Goal: Task Accomplishment & Management: Use online tool/utility

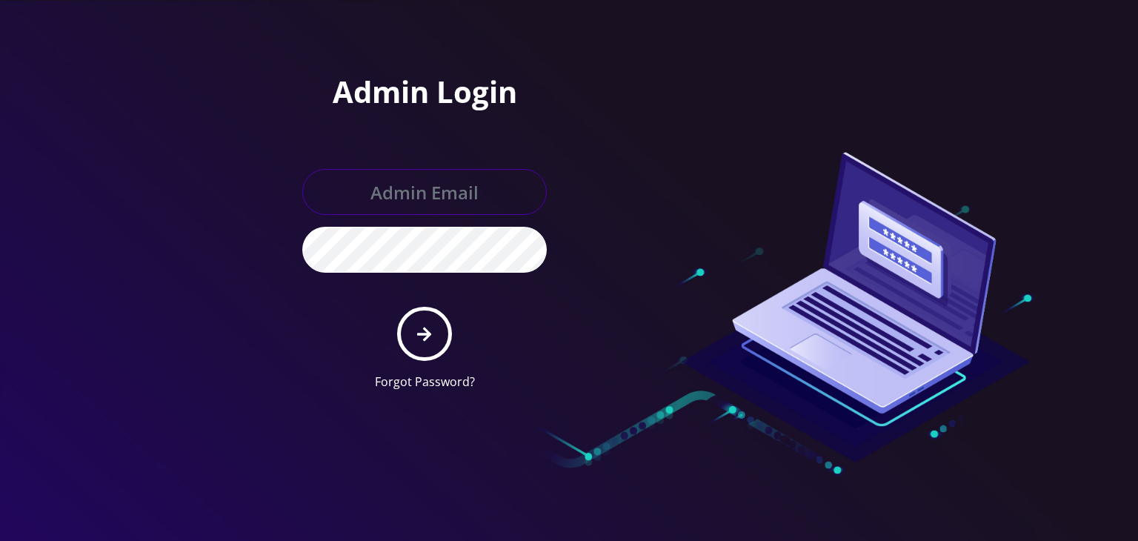
type input "boris@teltik.com"
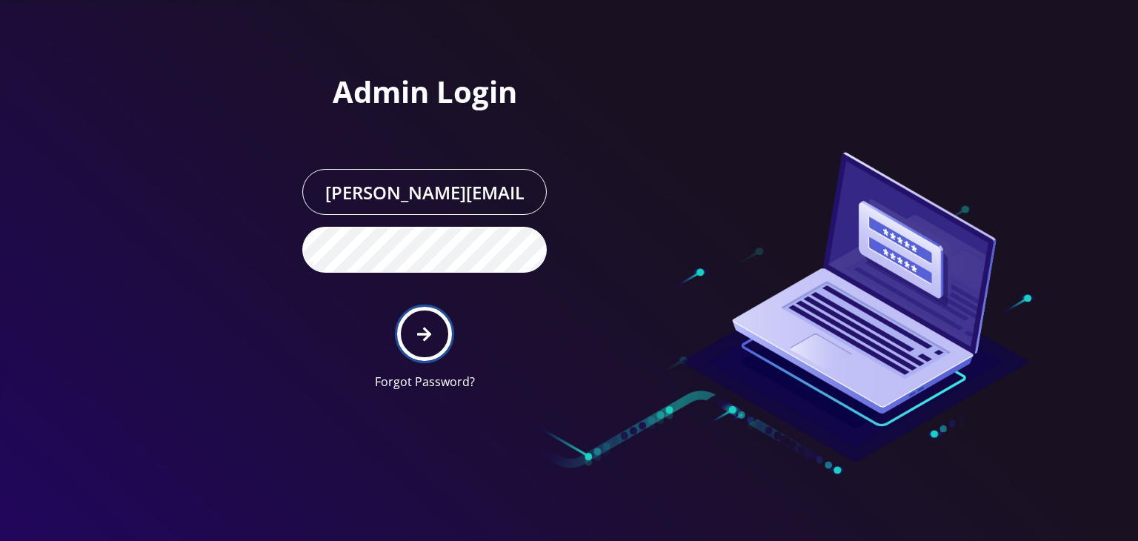
drag, startPoint x: 0, startPoint y: 0, endPoint x: 432, endPoint y: 324, distance: 539.6
click at [432, 324] on button "submit" at bounding box center [424, 334] width 54 height 54
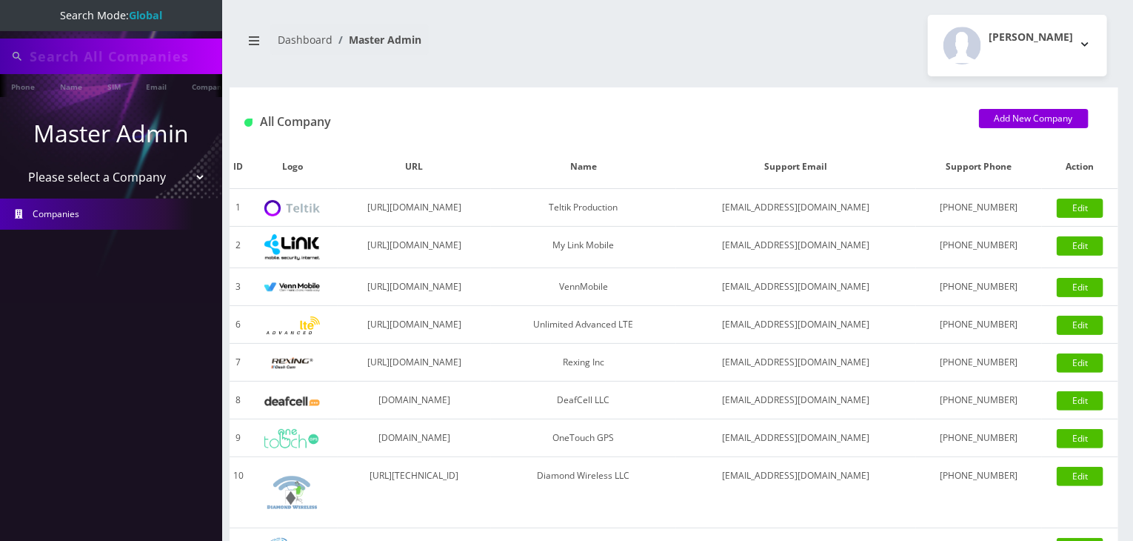
type input "atrigos"
click at [153, 177] on select "Please select a Company Teltik Production My Link Mobile VennMobile Unlimited A…" at bounding box center [111, 178] width 189 height 28
select select "13"
click at [17, 164] on select "Please select a Company Teltik Production My Link Mobile VennMobile Unlimited A…" at bounding box center [111, 178] width 189 height 28
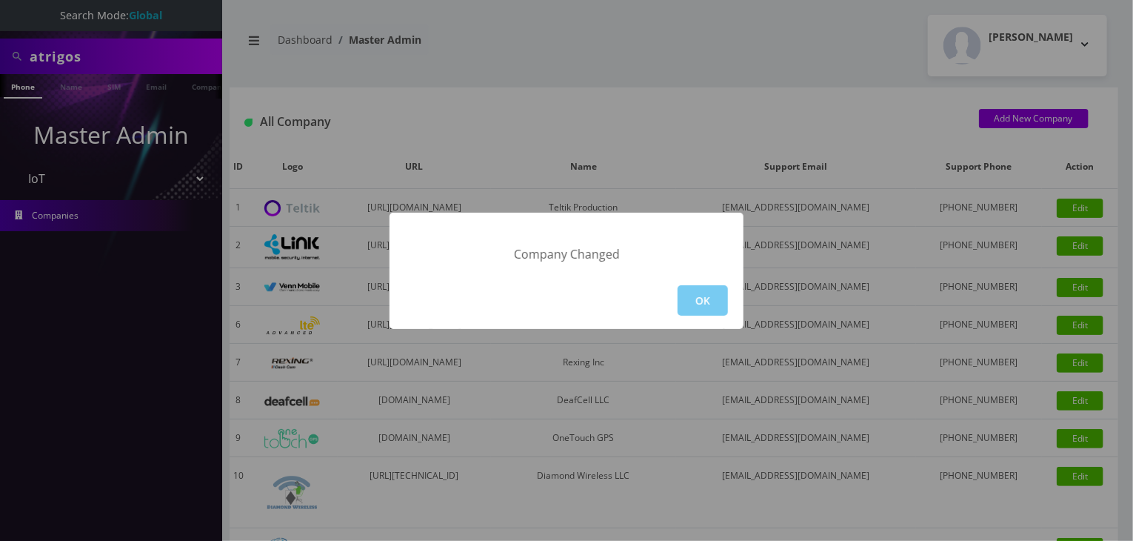
click at [695, 301] on button "OK" at bounding box center [703, 300] width 50 height 30
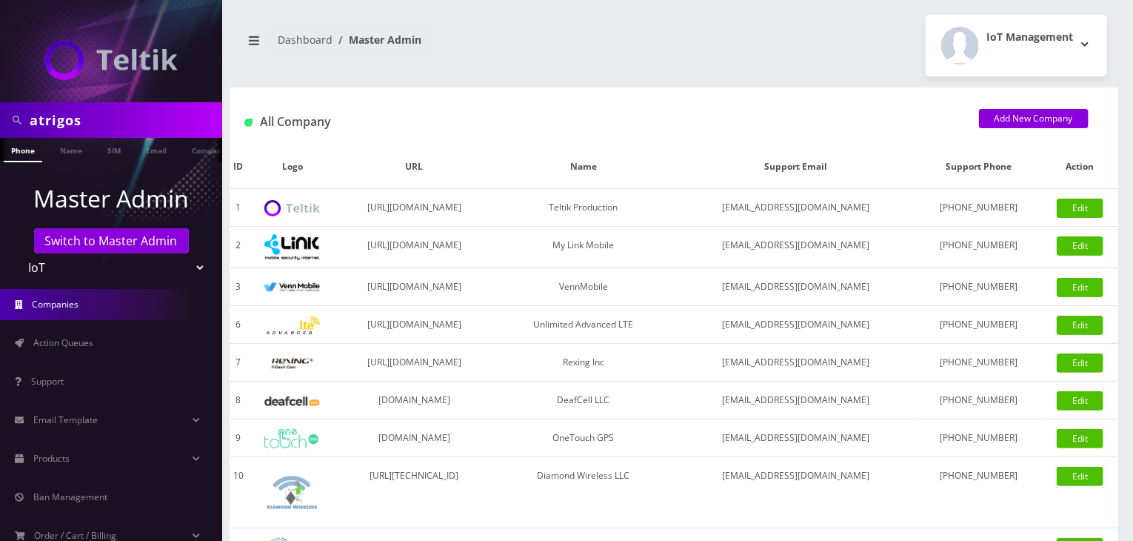
click at [79, 350] on link "Action Queues" at bounding box center [111, 342] width 222 height 31
